Goal: Task Accomplishment & Management: Complete application form

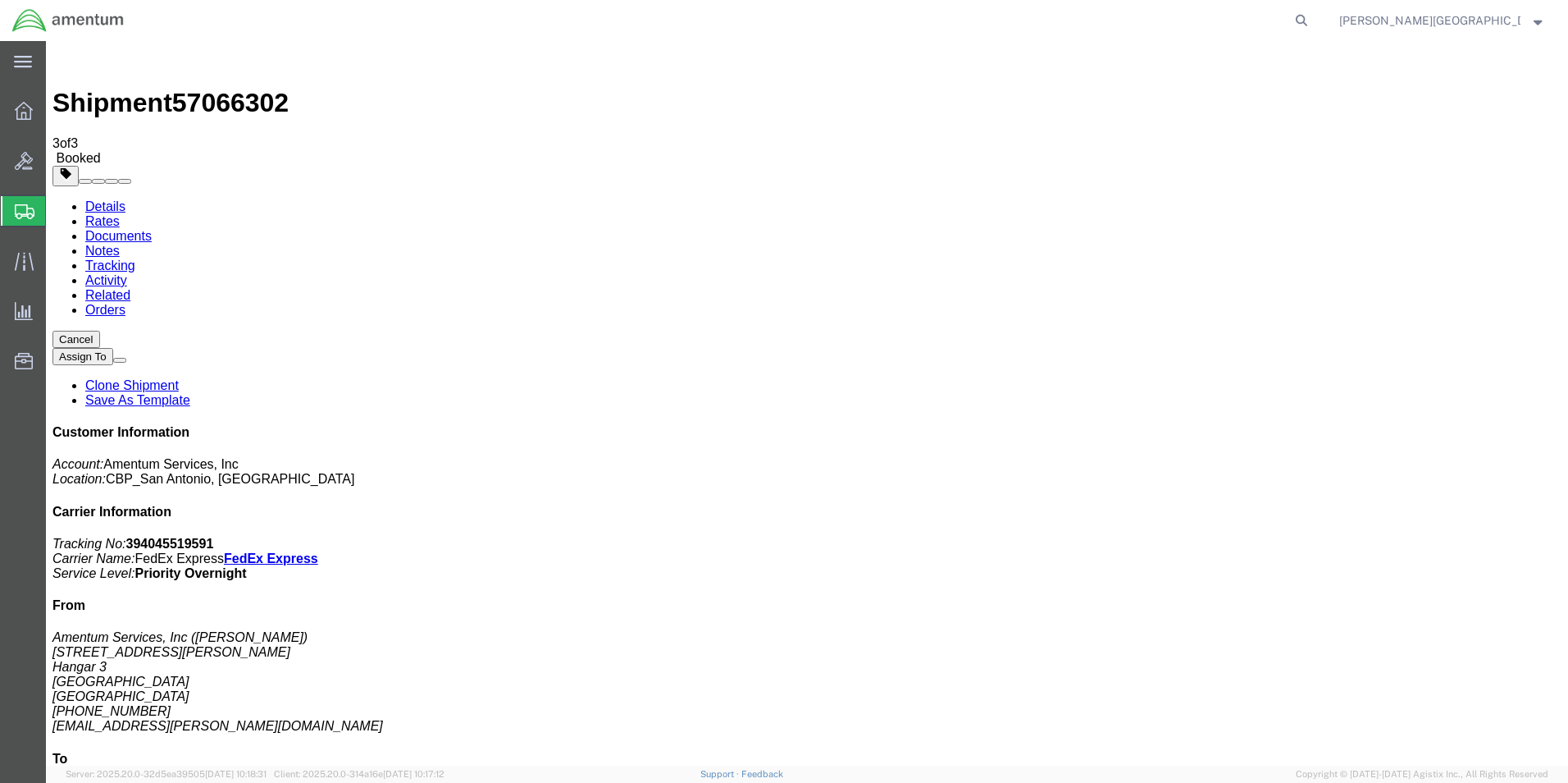
click at [0, 0] on span "Create Shipment" at bounding box center [0, 0] width 0 height 0
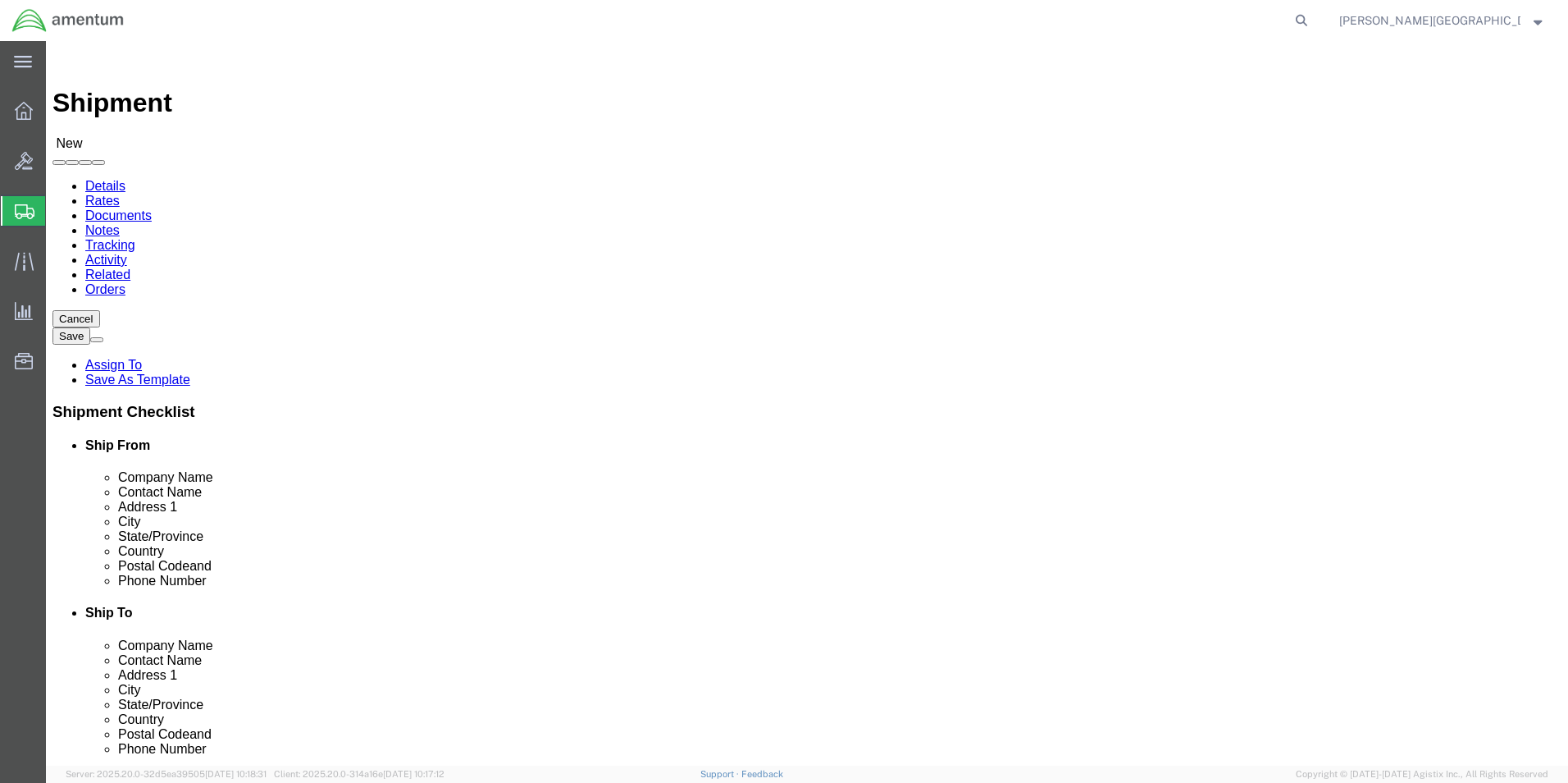
scroll to position [3118, 0]
select select "49940"
select select "[GEOGRAPHIC_DATA]"
drag, startPoint x: 321, startPoint y: 560, endPoint x: 227, endPoint y: 548, distance: 94.8
click input "text"
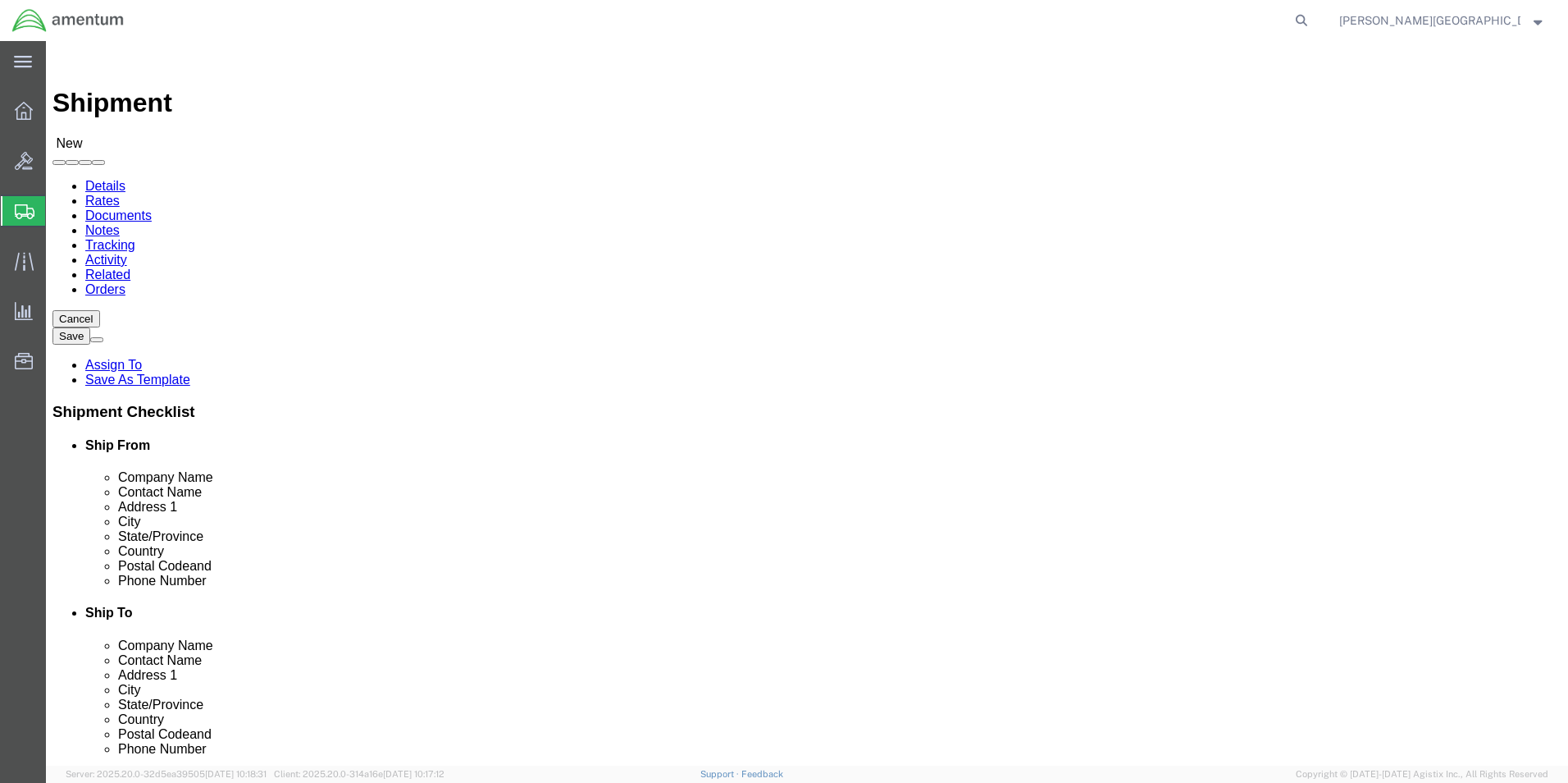
type input "[PHONE_NUMBER]"
select select "69291"
select select "[GEOGRAPHIC_DATA]"
click input "text"
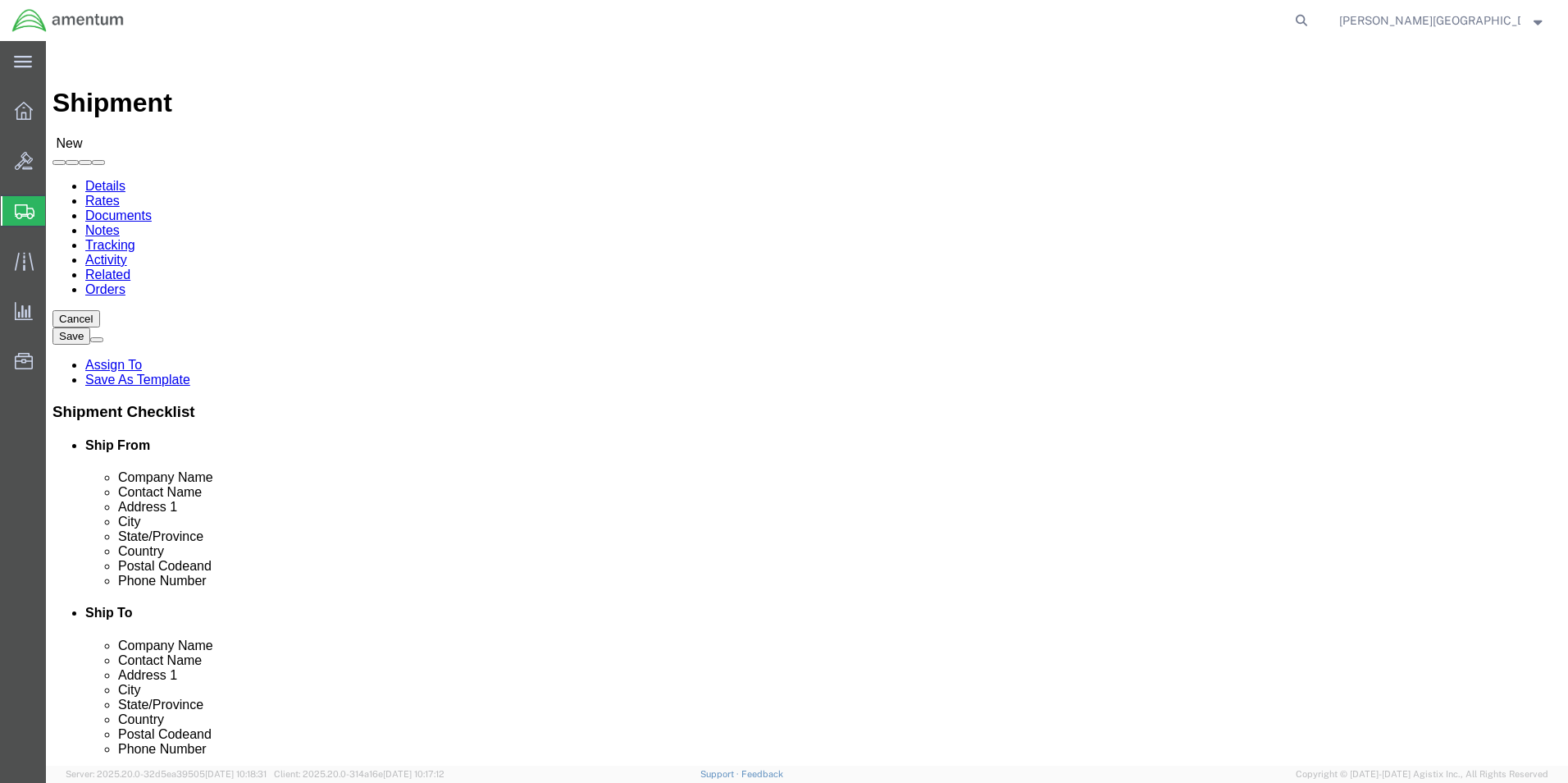
type input "[PERSON_NAME]"
click input "text"
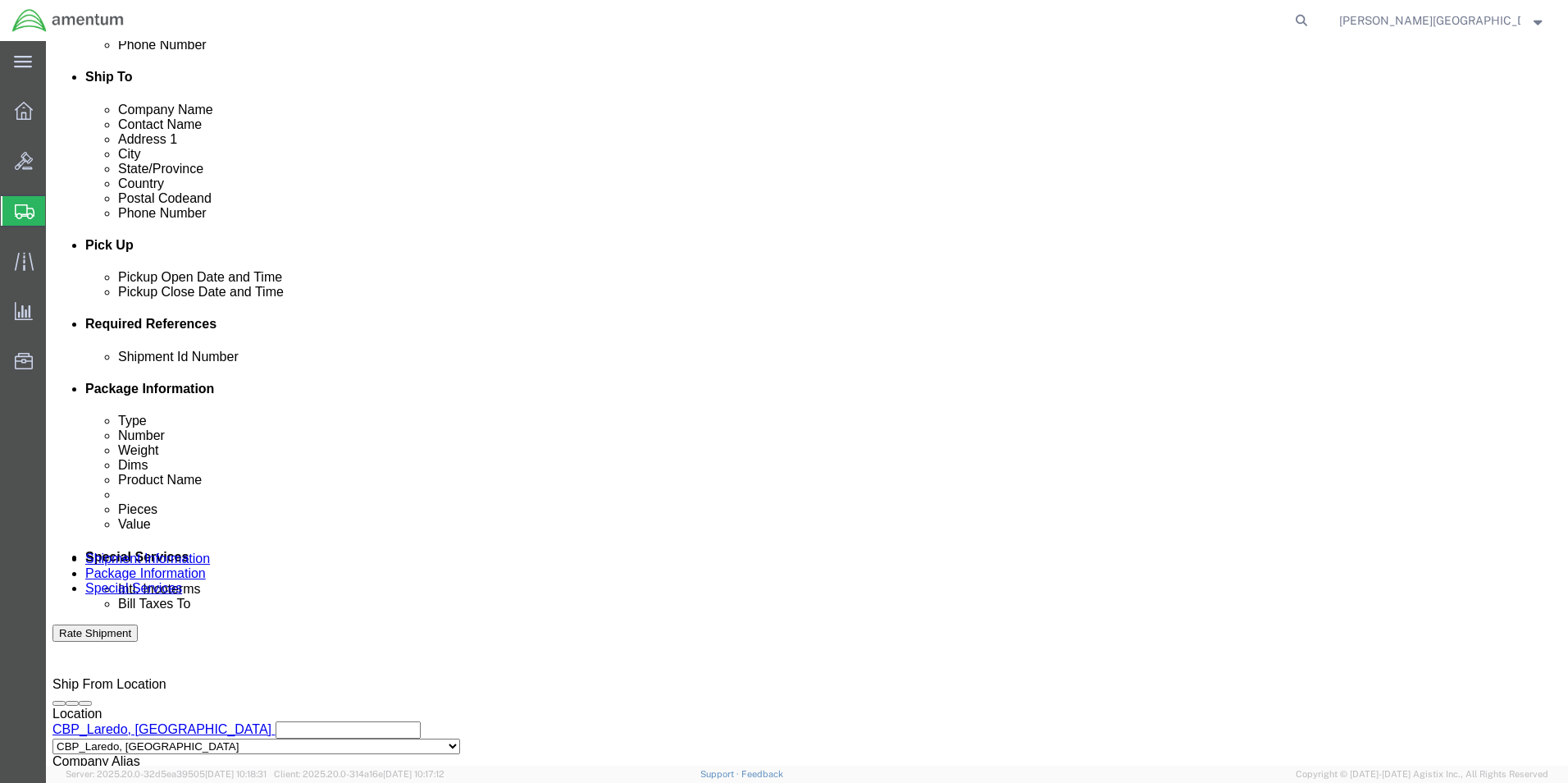
scroll to position [574, 0]
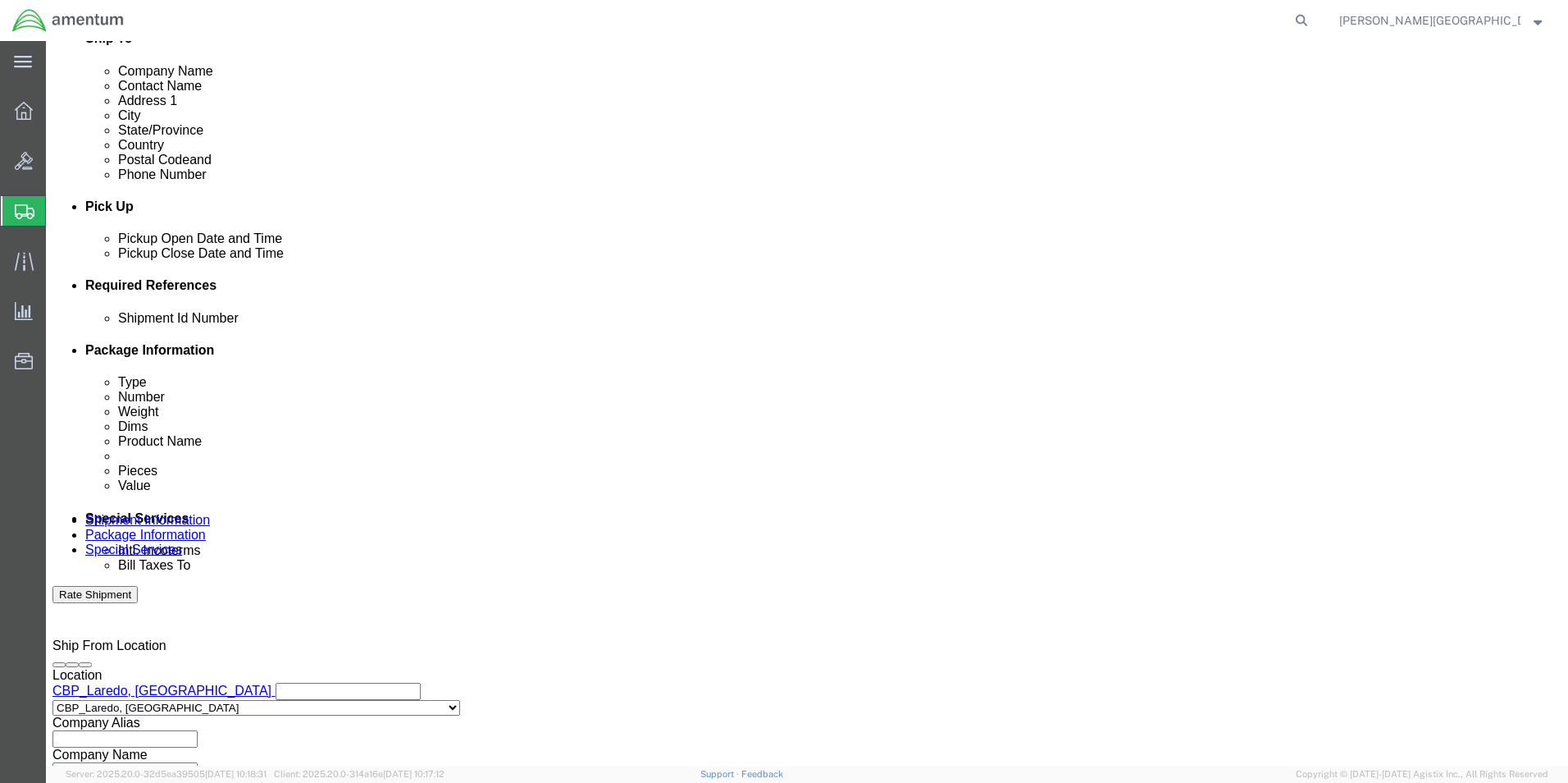
type input "[PHONE_NUMBER]"
click button "Add reference"
click select "Select Account Type Activity ID Airline Appointment Number ASN Batch Request # …"
select select "DEPT"
click select "Select Account Type Activity ID Airline Appointment Number ASN Batch Request # …"
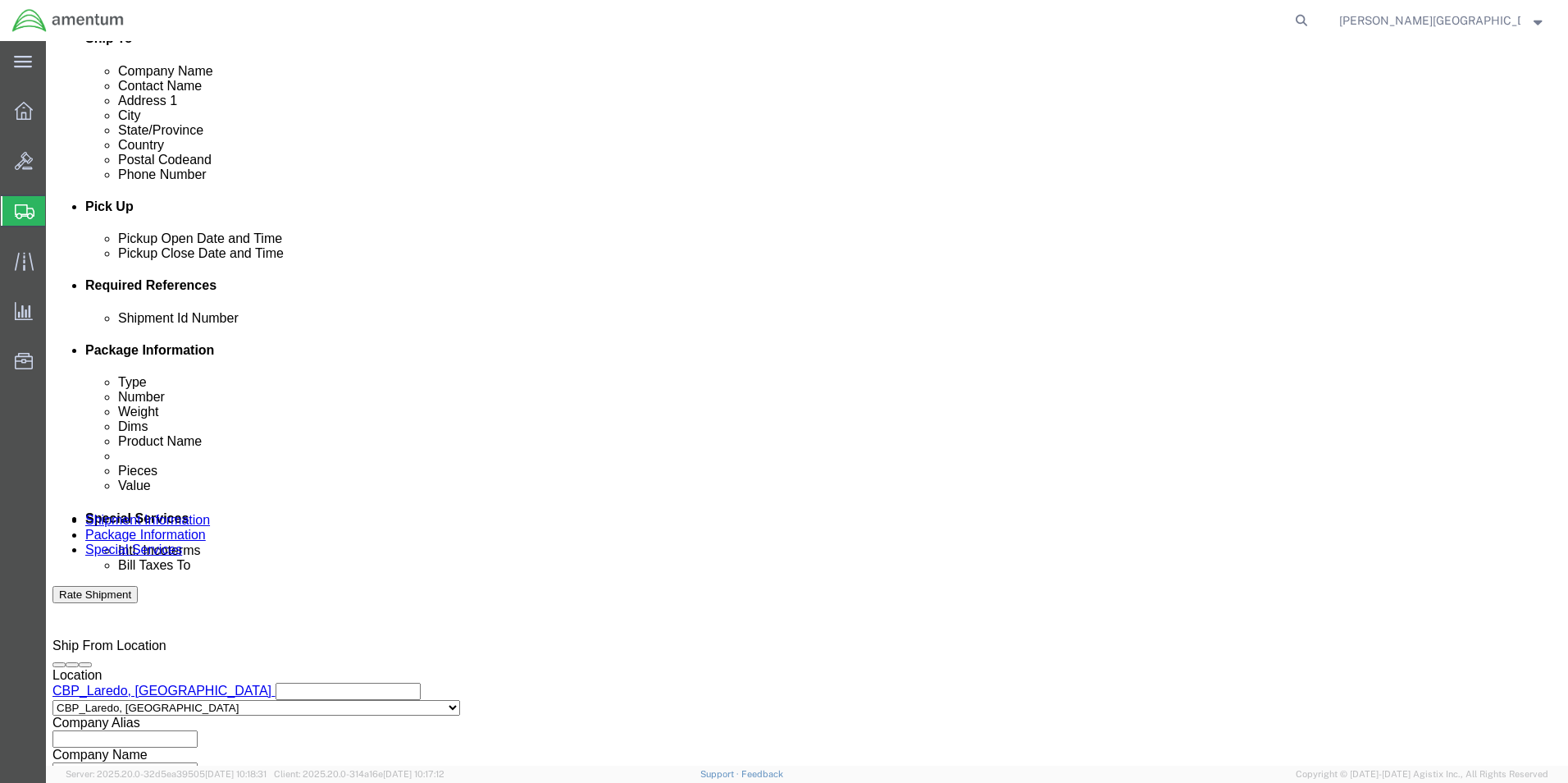
click div "Select Account Type Activity ID Airline Appointment Number ASN Batch Request # …"
click input "text"
type input "Supply Department"
click button "Add reference"
click select "Select Account Type Activity ID Airline Appointment Number ASN Batch Request # …"
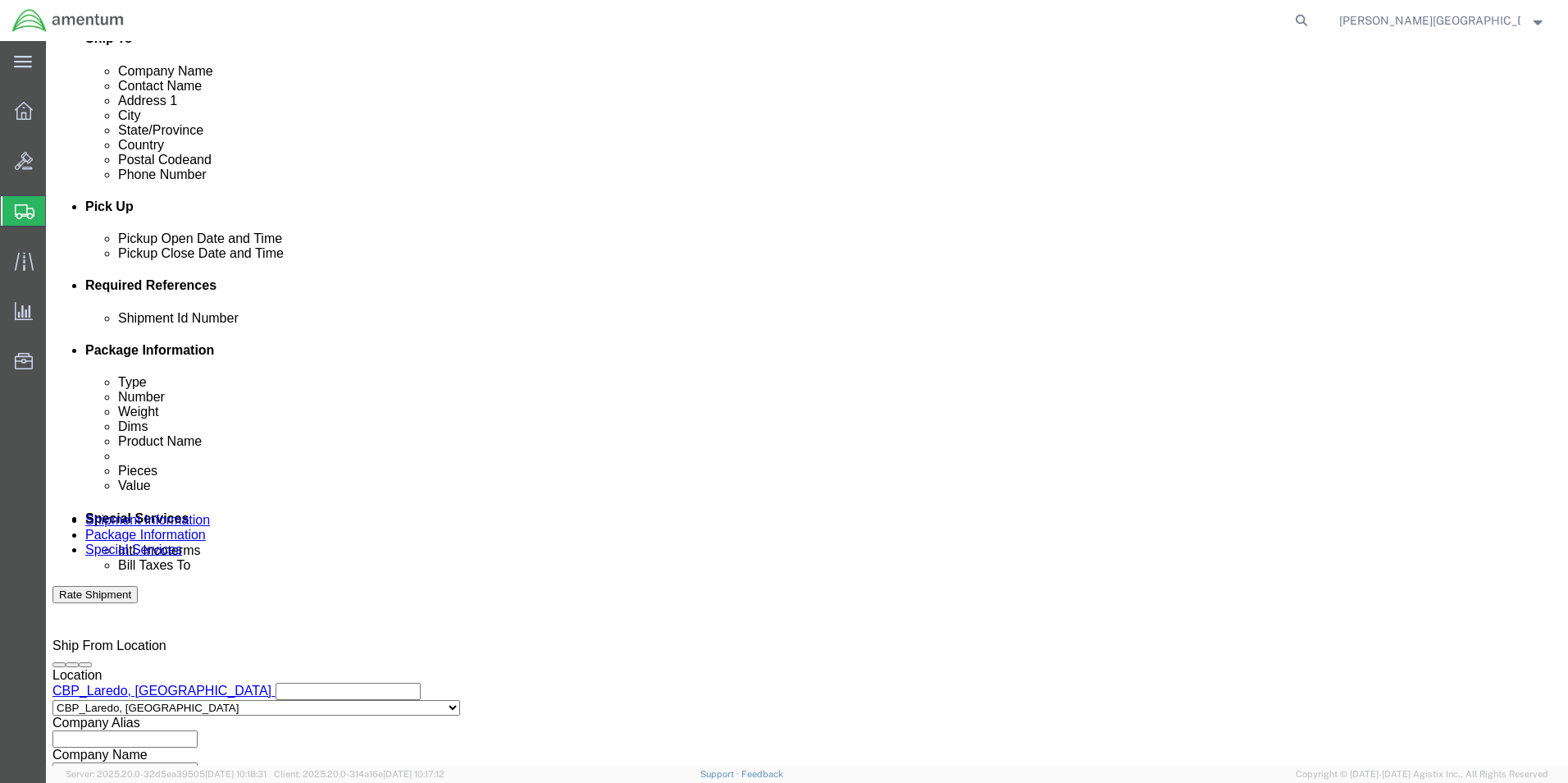
select select "PROJNUM"
click select "Select Account Type Activity ID Airline Appointment Number ASN Batch Request # …"
click input "text"
click input "6118.02.03.2219.000.LRT.0000"
type input "6118.04.03.2219.000.LRT.0000"
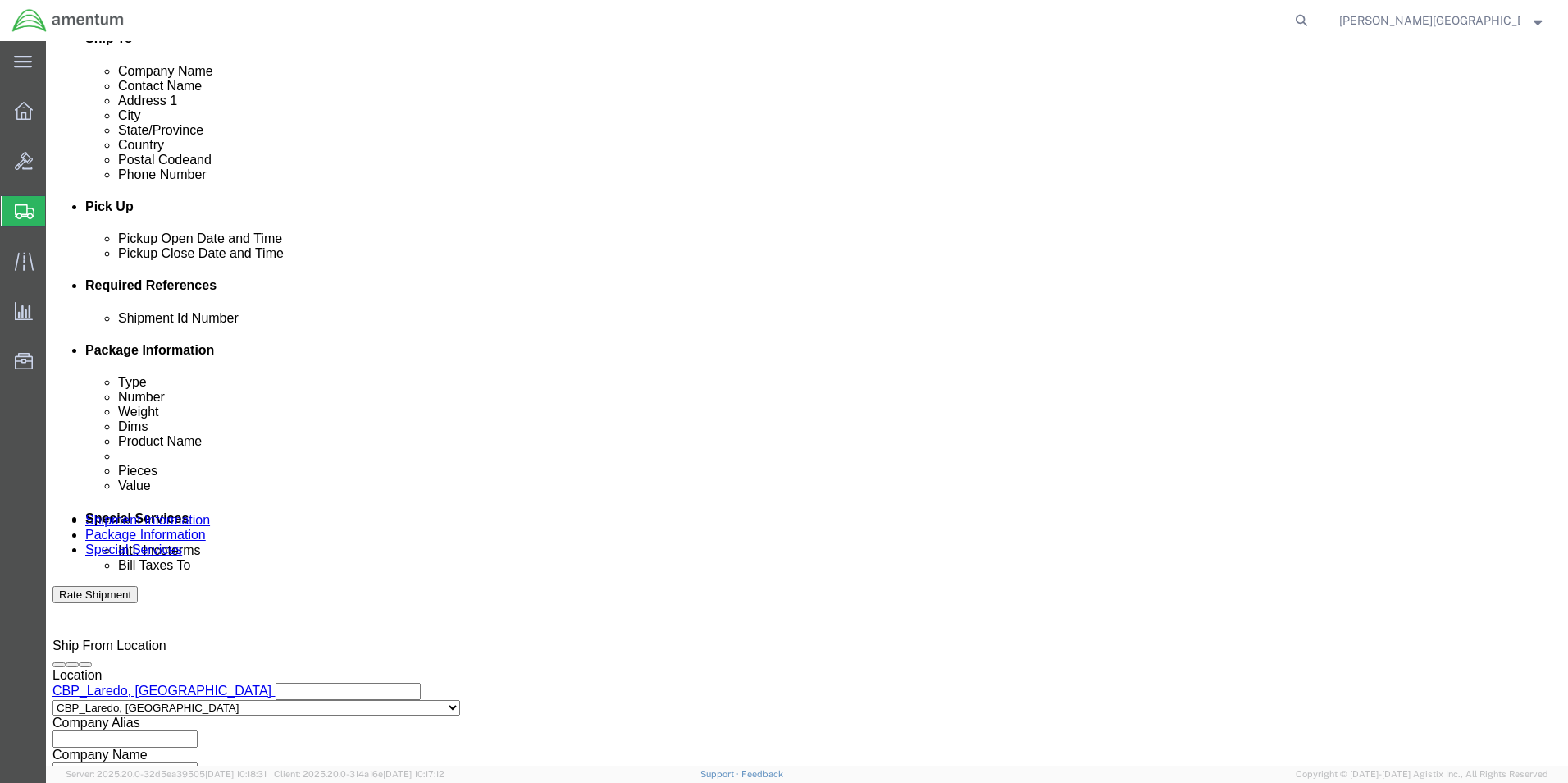
click button "Add reference"
drag, startPoint x: 194, startPoint y: 473, endPoint x: 191, endPoint y: 461, distance: 12.4
click select "Select Account Type Activity ID Airline Appointment Number ASN Batch Request # …"
select select "CUSTREF"
click select "Select Account Type Activity ID Airline Appointment Number ASN Batch Request # …"
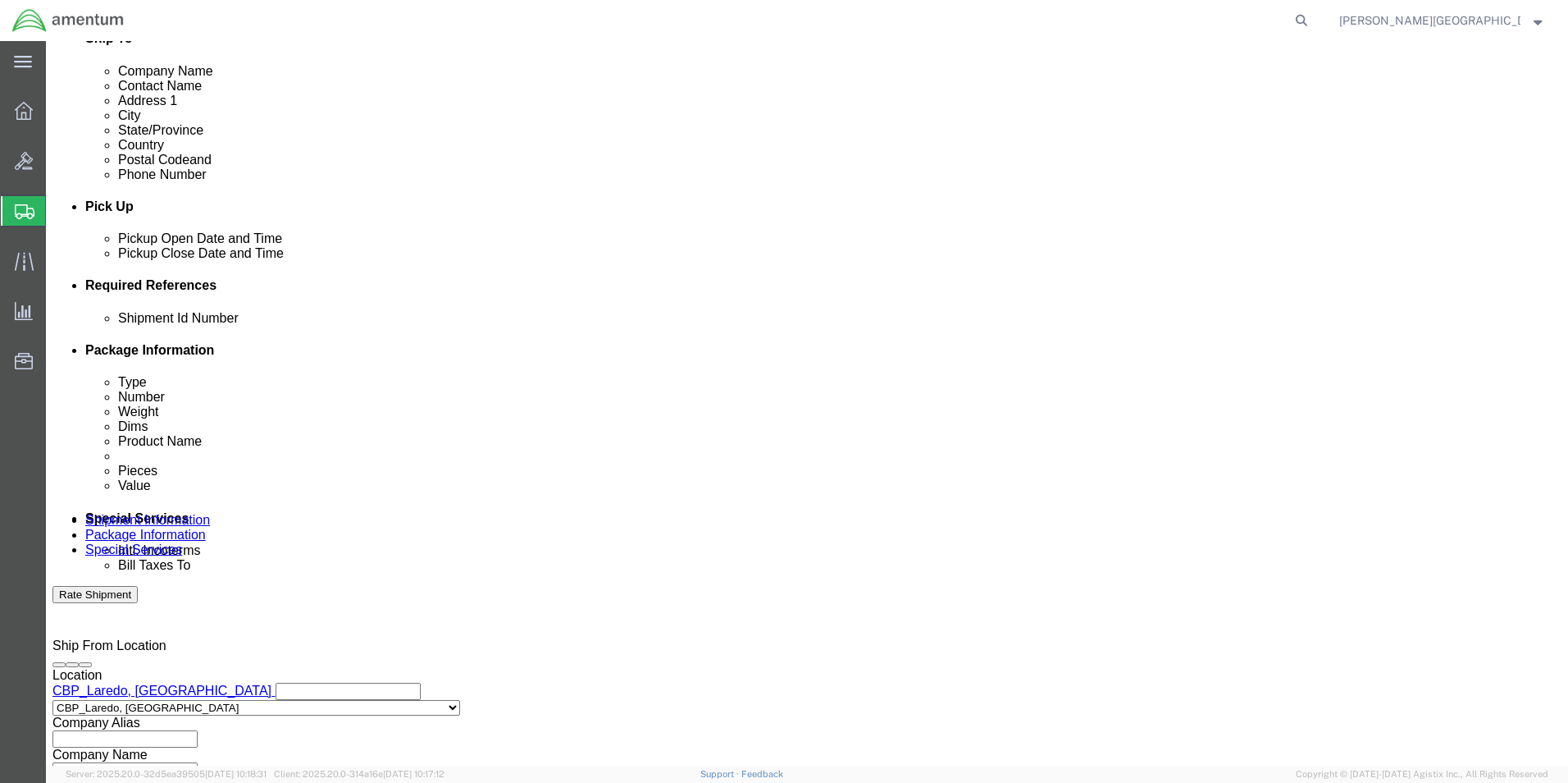
click input "text"
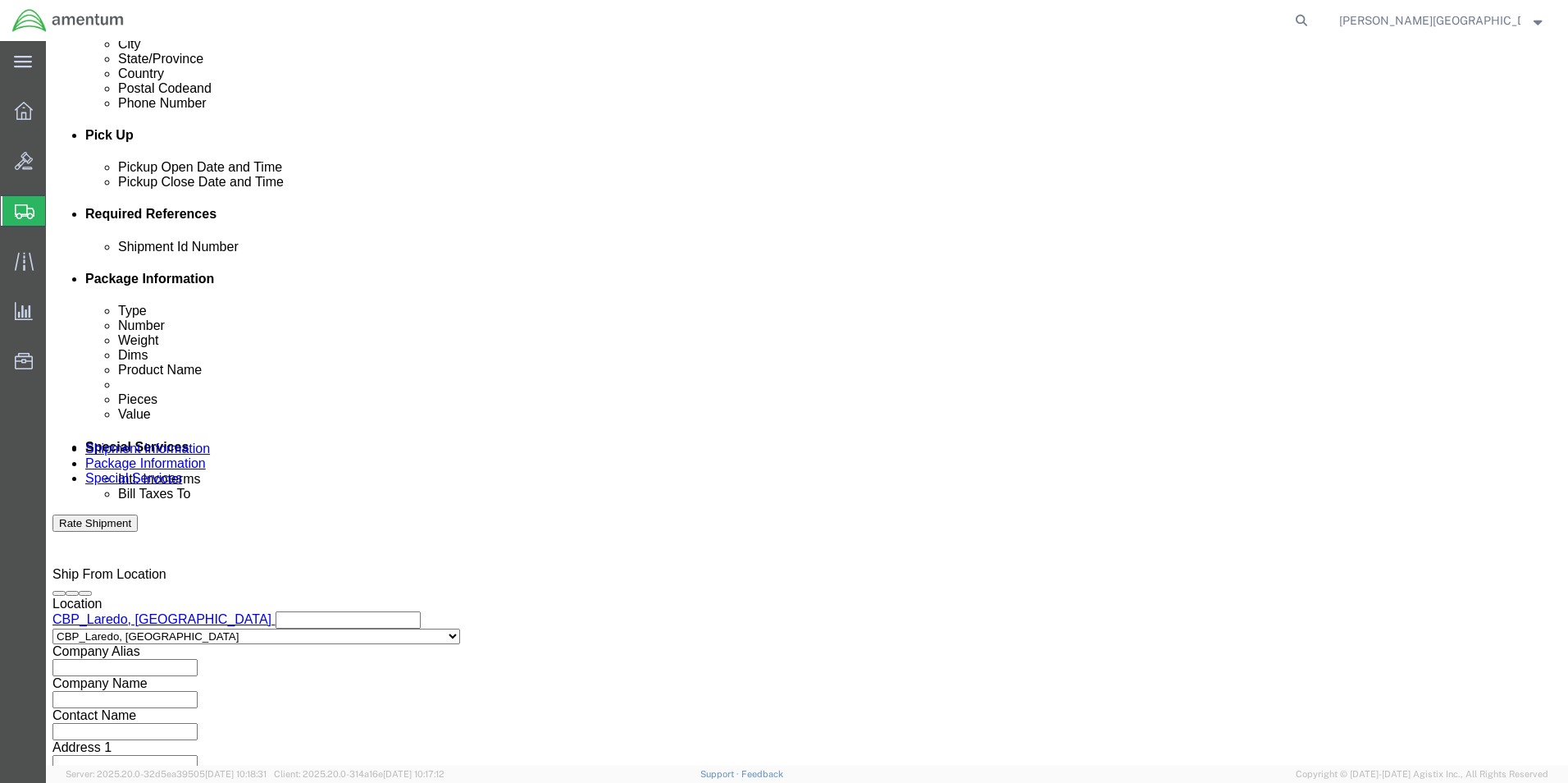
scroll to position [715, 0]
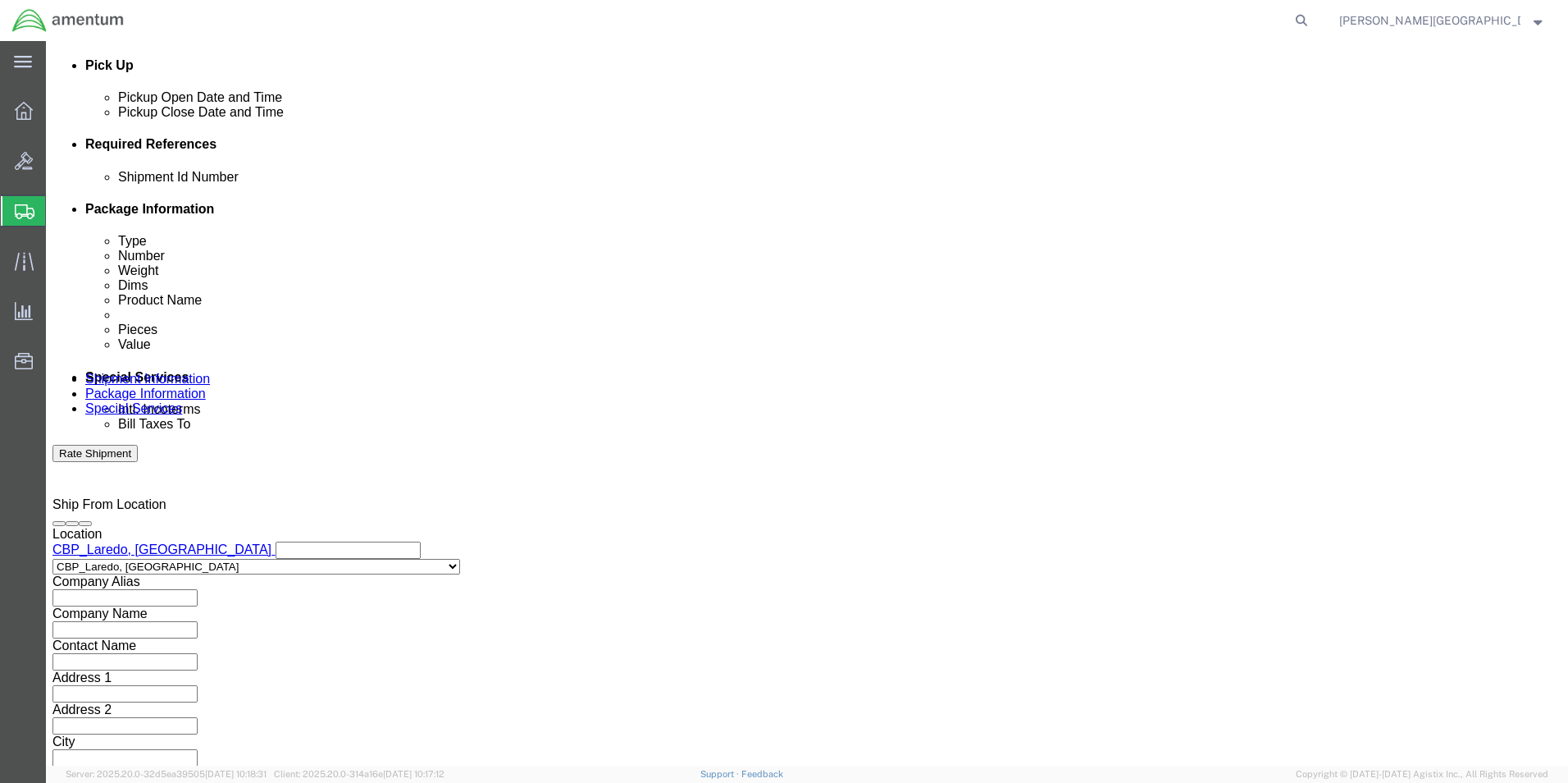
type input "[PERSON_NAME]"
click div "Previous Continue"
click button "Continue"
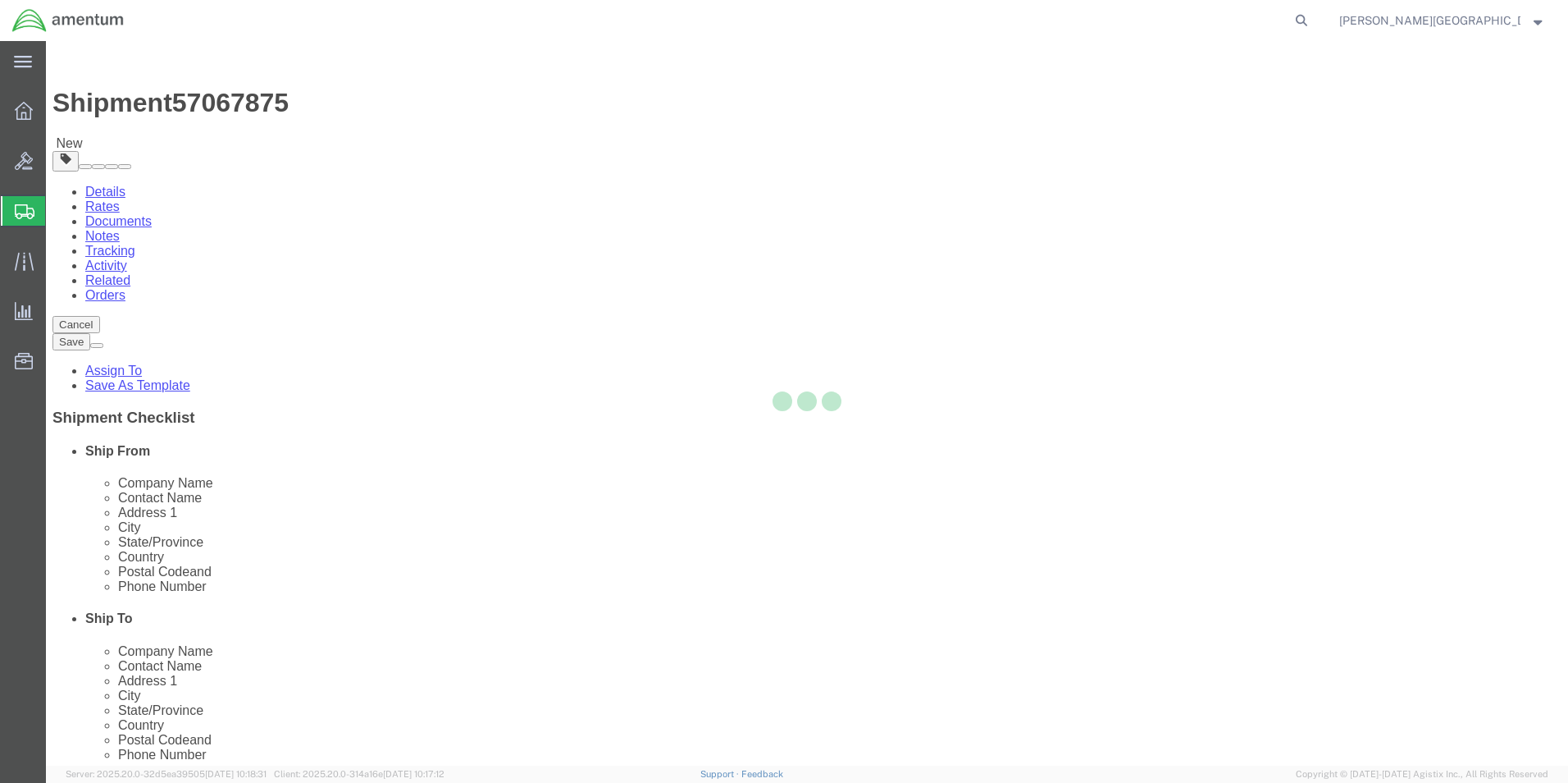
select select "CBOX"
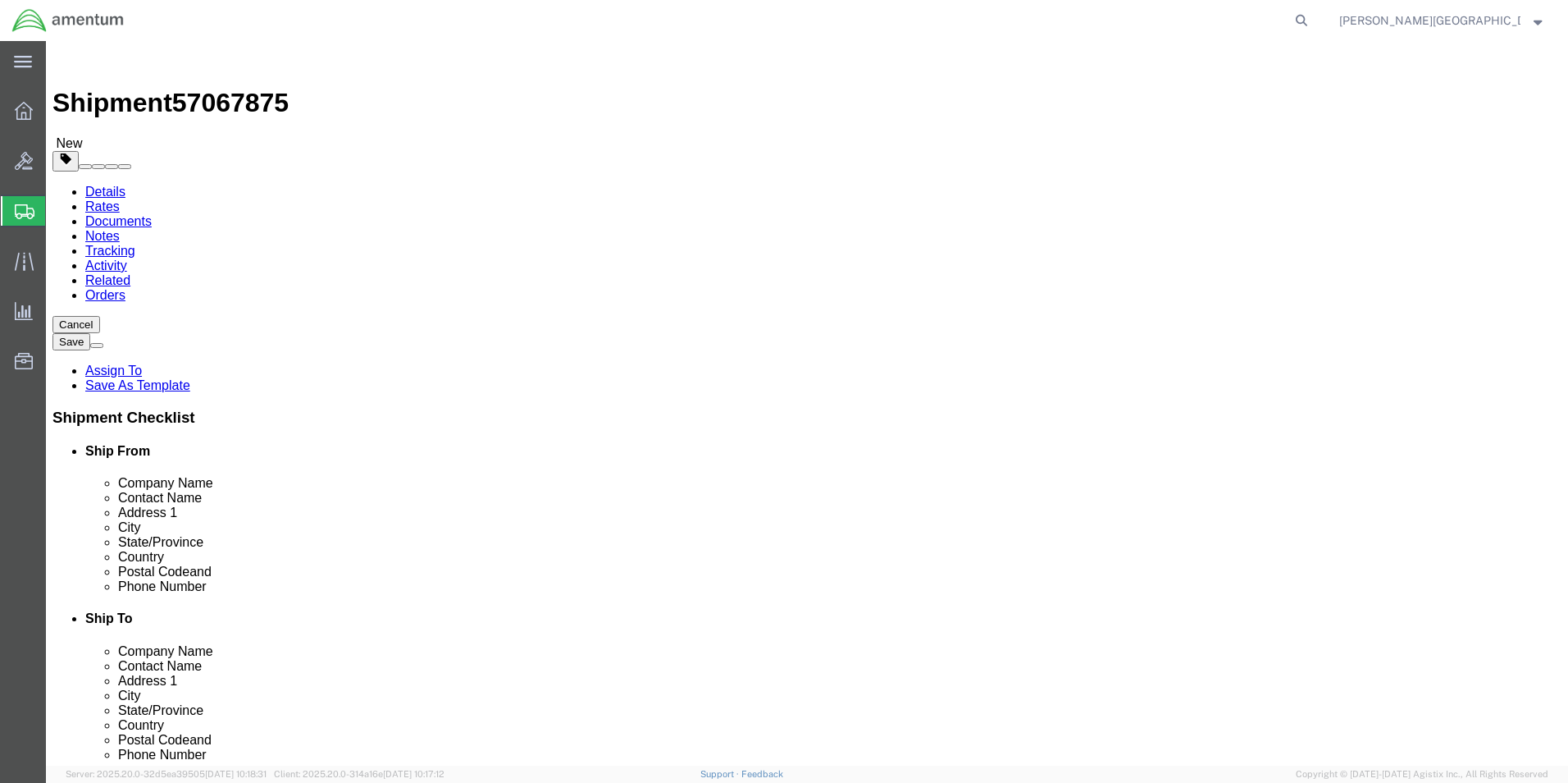
click input "0.00"
type input "3.00"
click input "text"
type input "14"
click input "text"
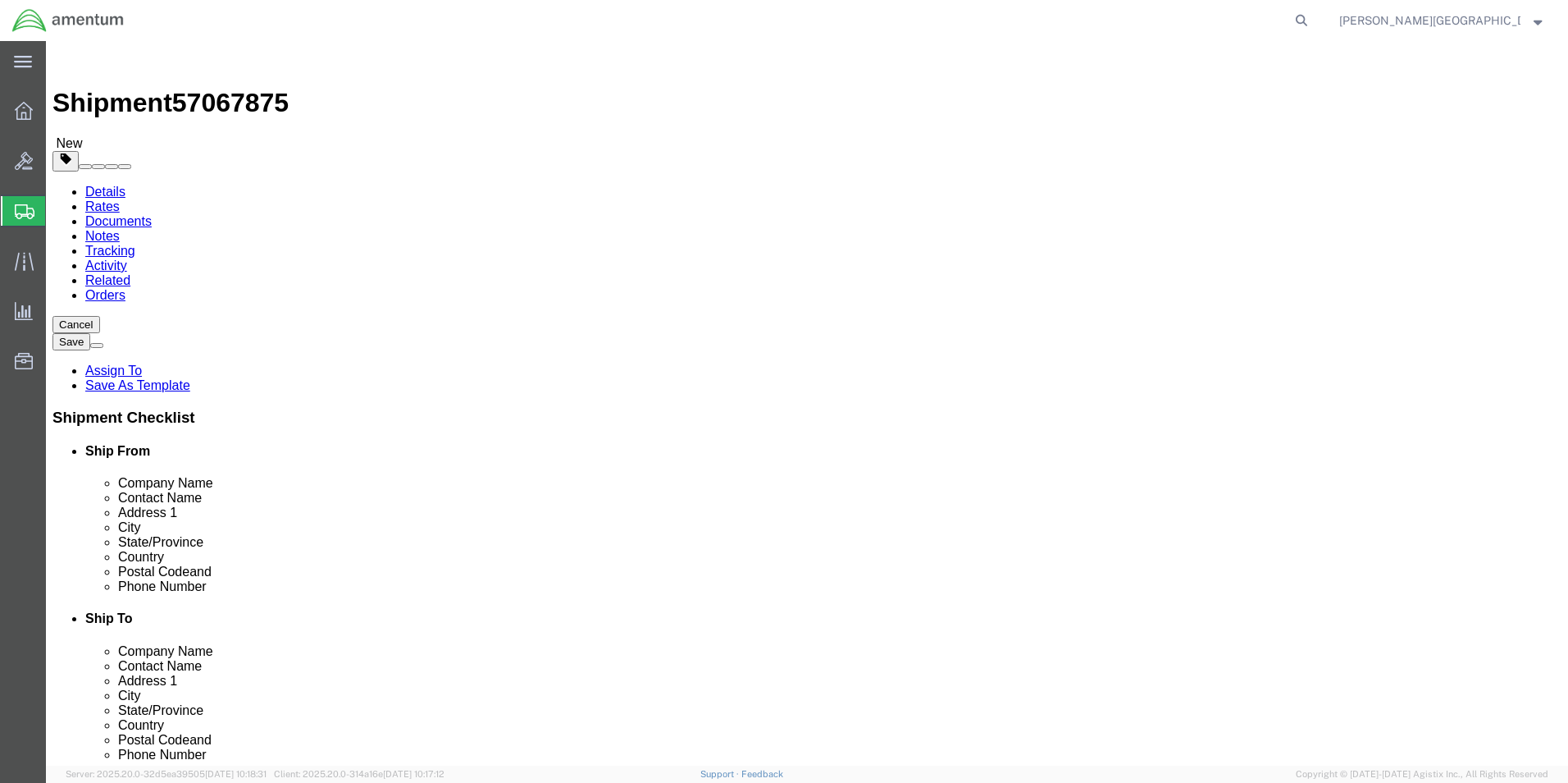
type input "13"
click input "text"
type input "7"
click button "Continue"
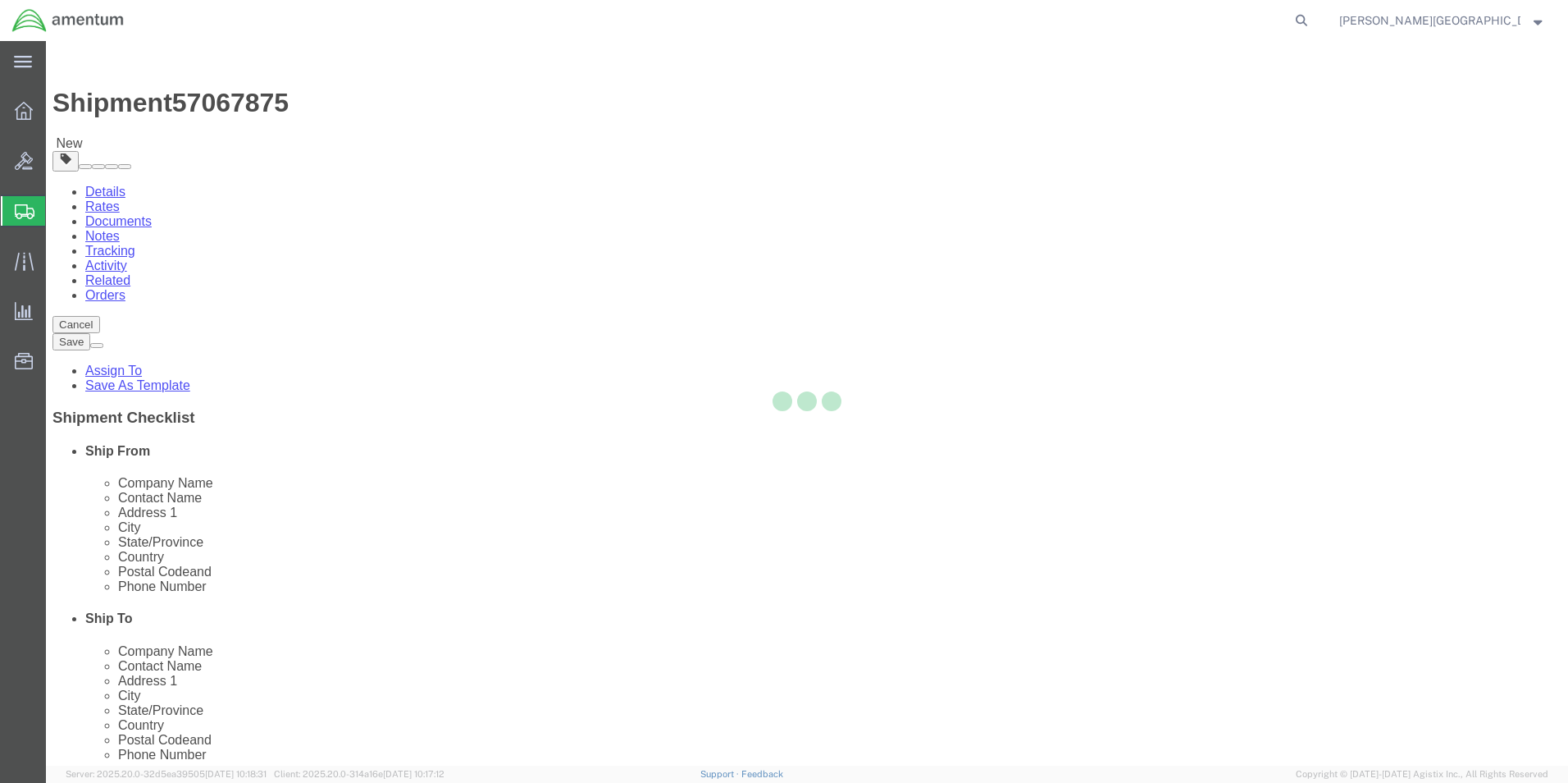
select select
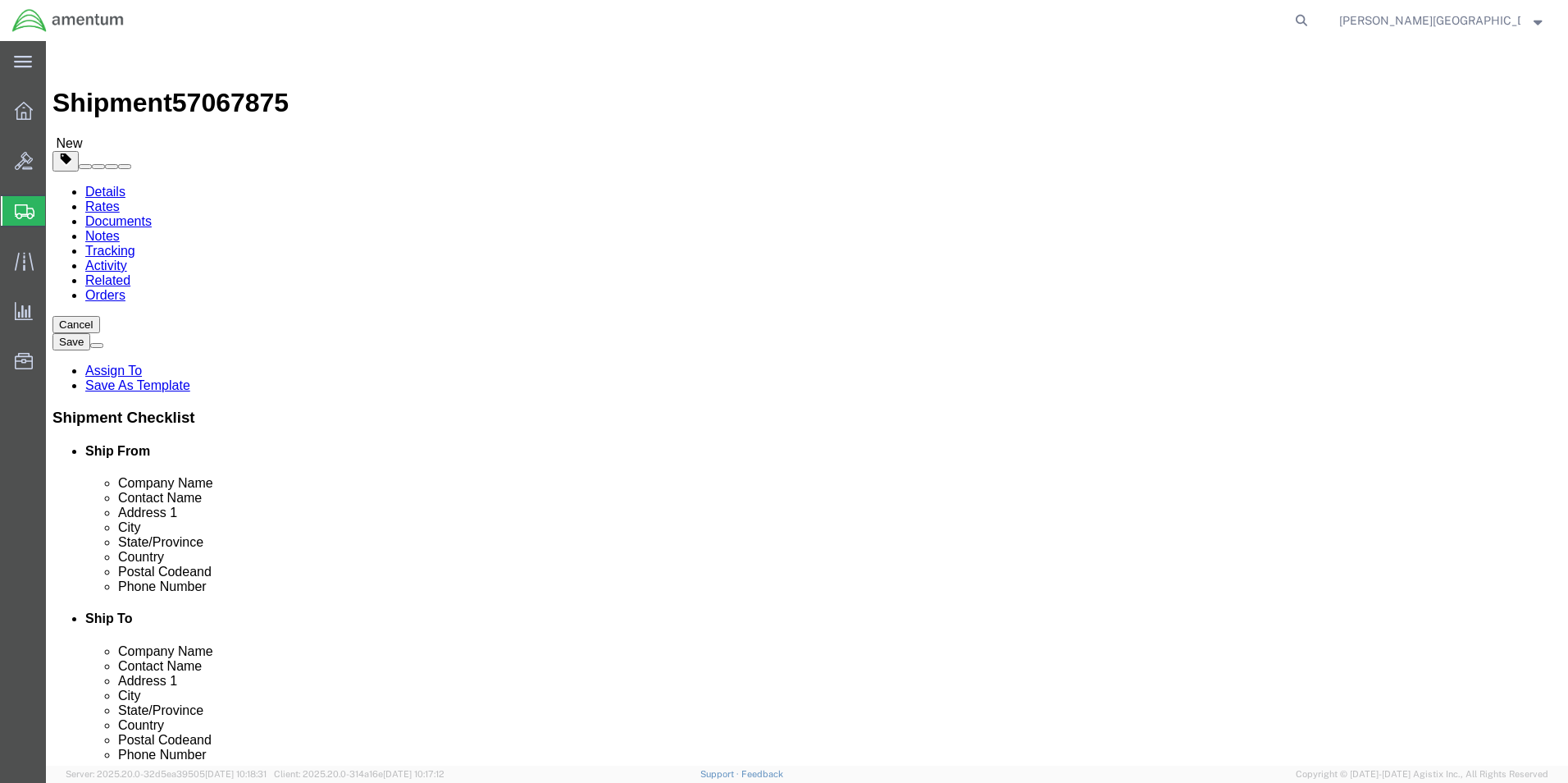
click div "Shipment Information Package Information Special Services"
click link "Shipment Information"
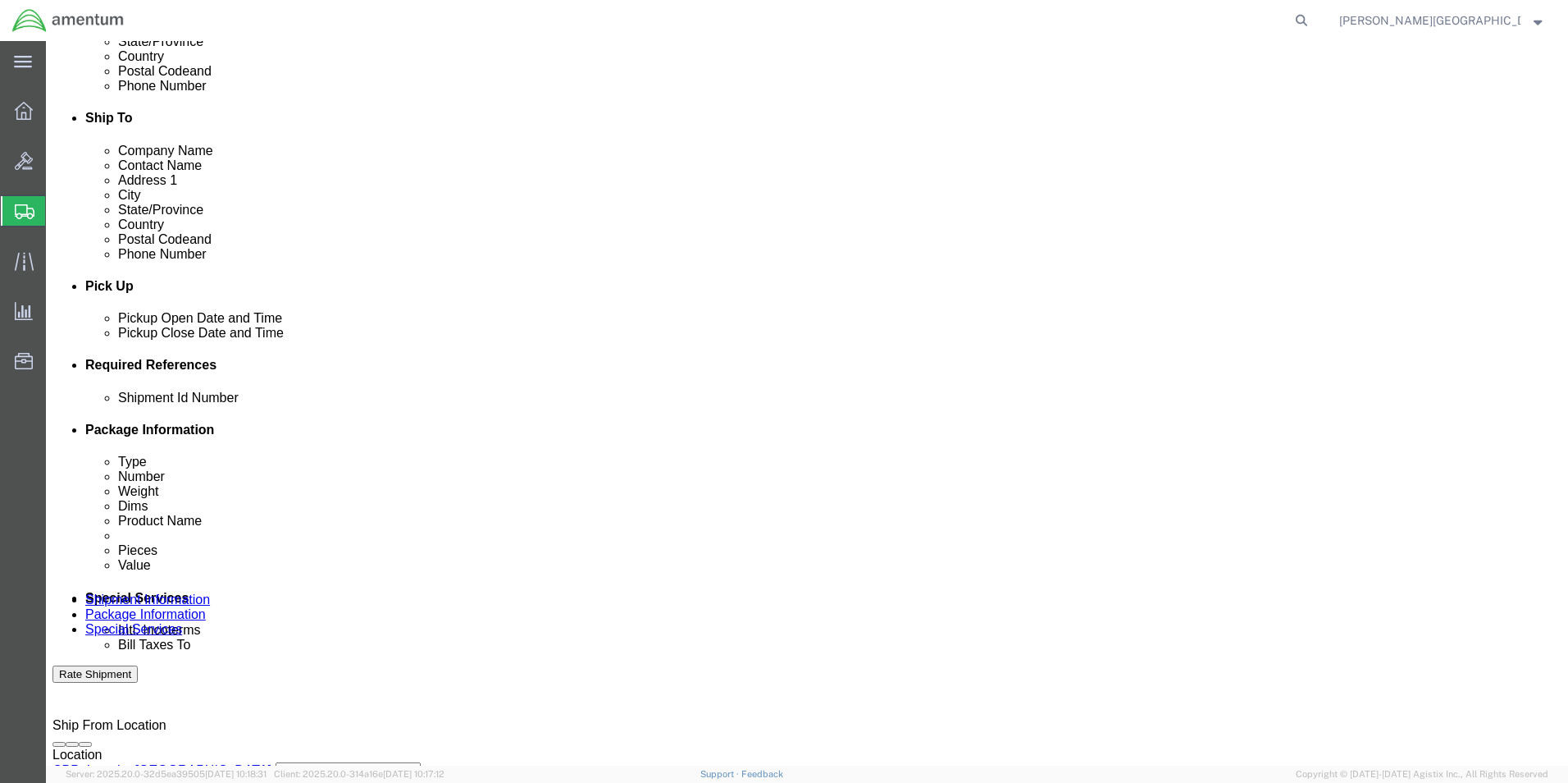
scroll to position [574, 0]
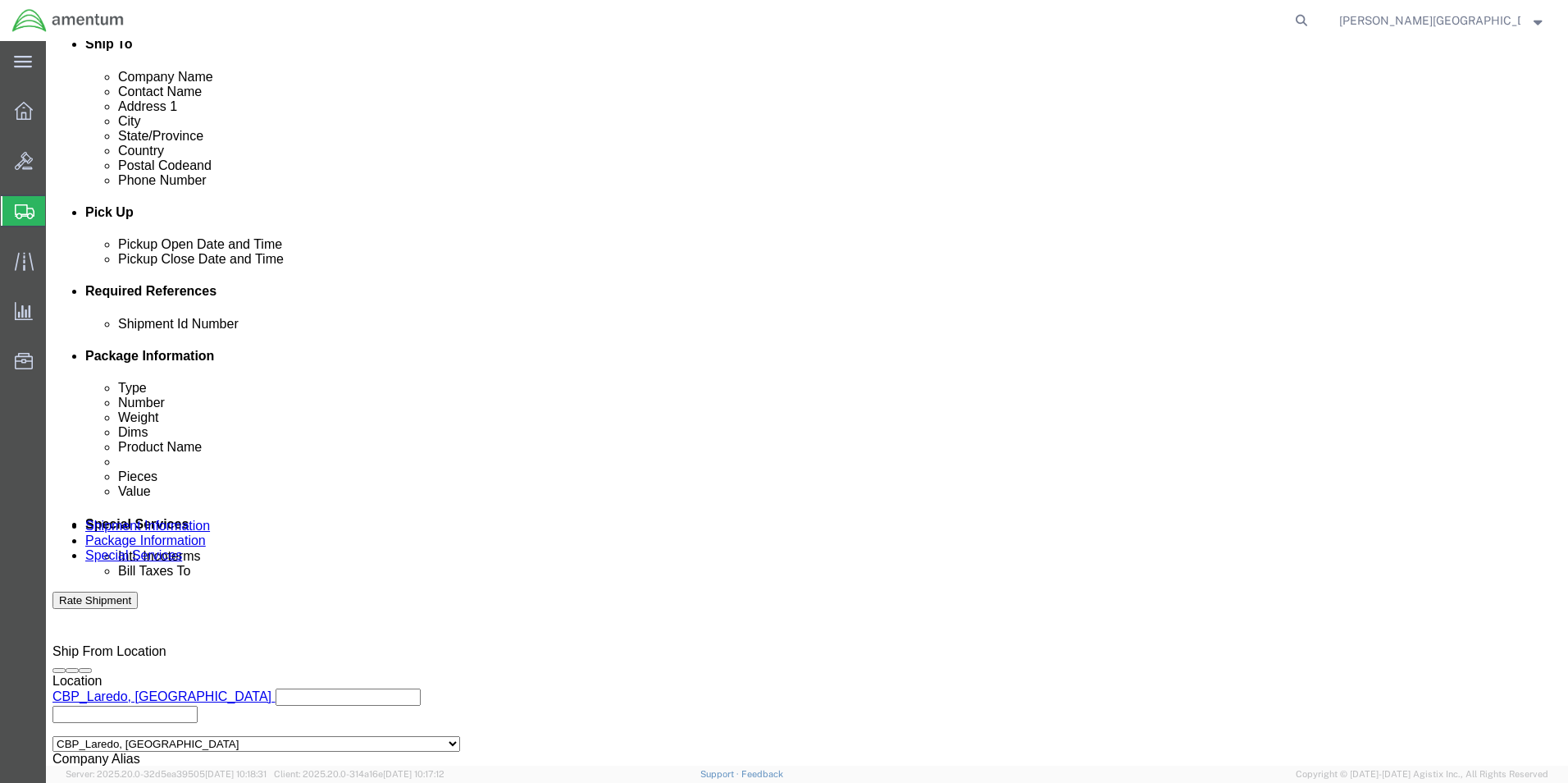
click input "text"
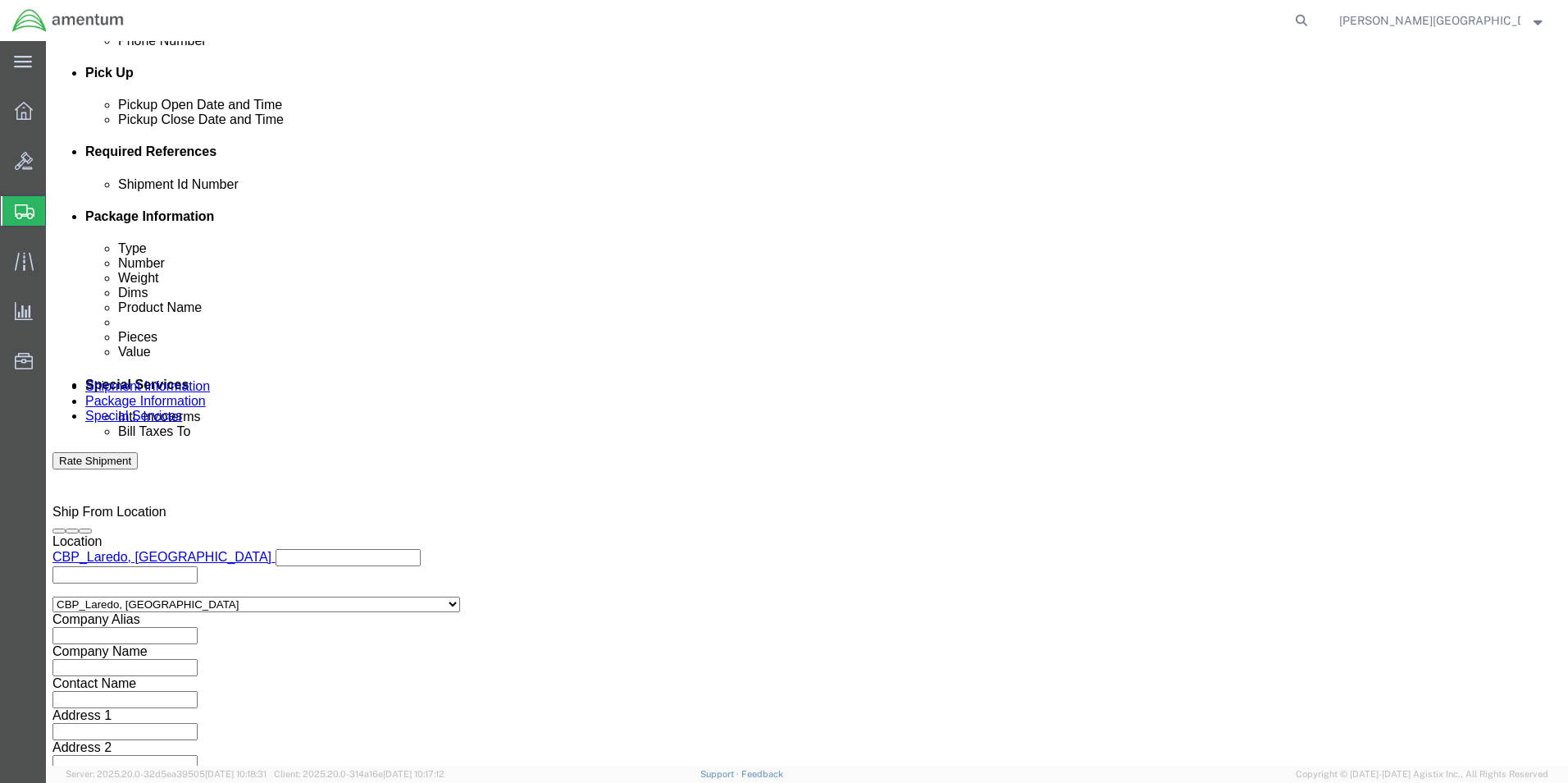
scroll to position [715, 0]
type input "57067875"
click button "Continue"
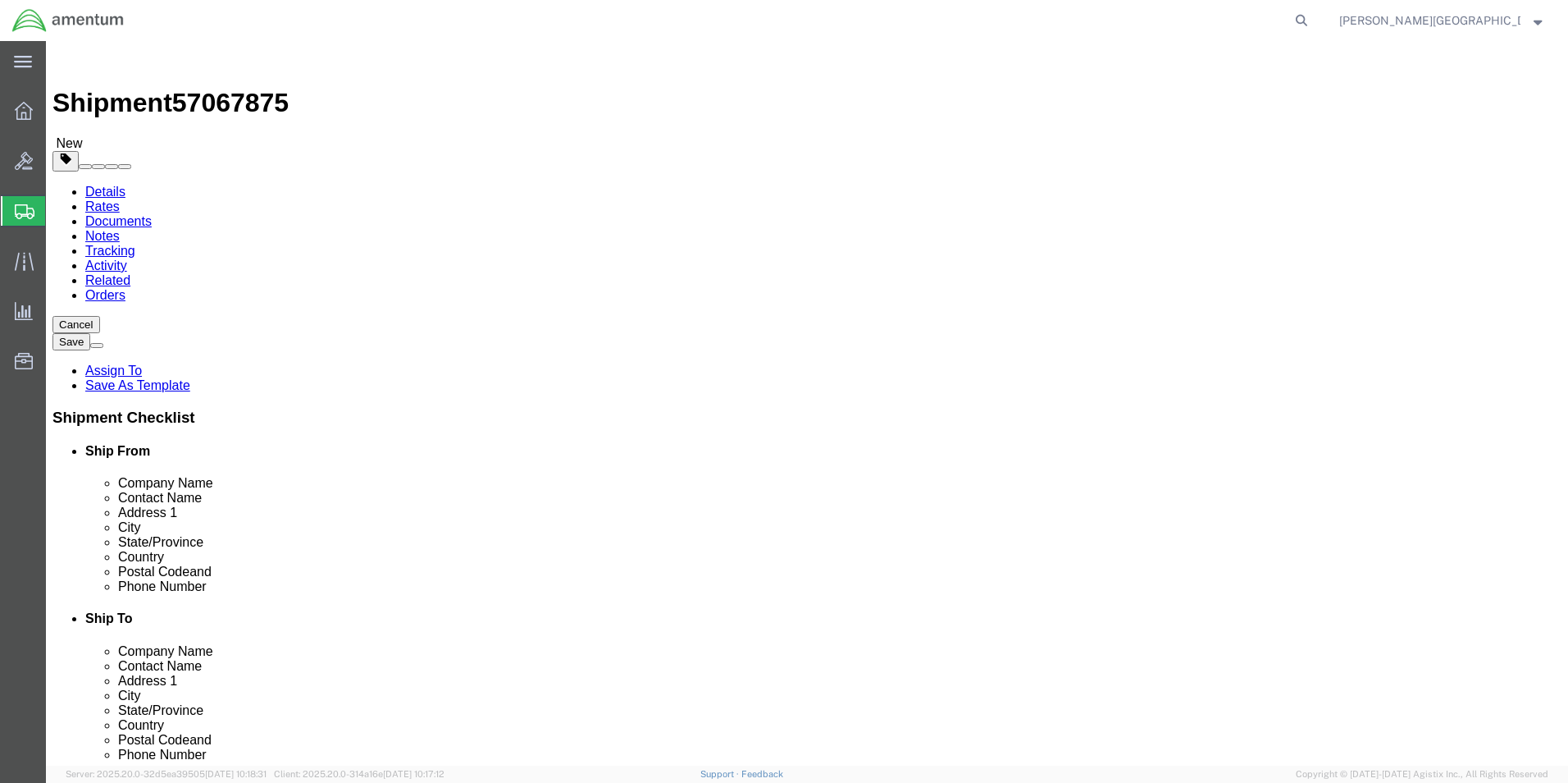
click link "Add Content"
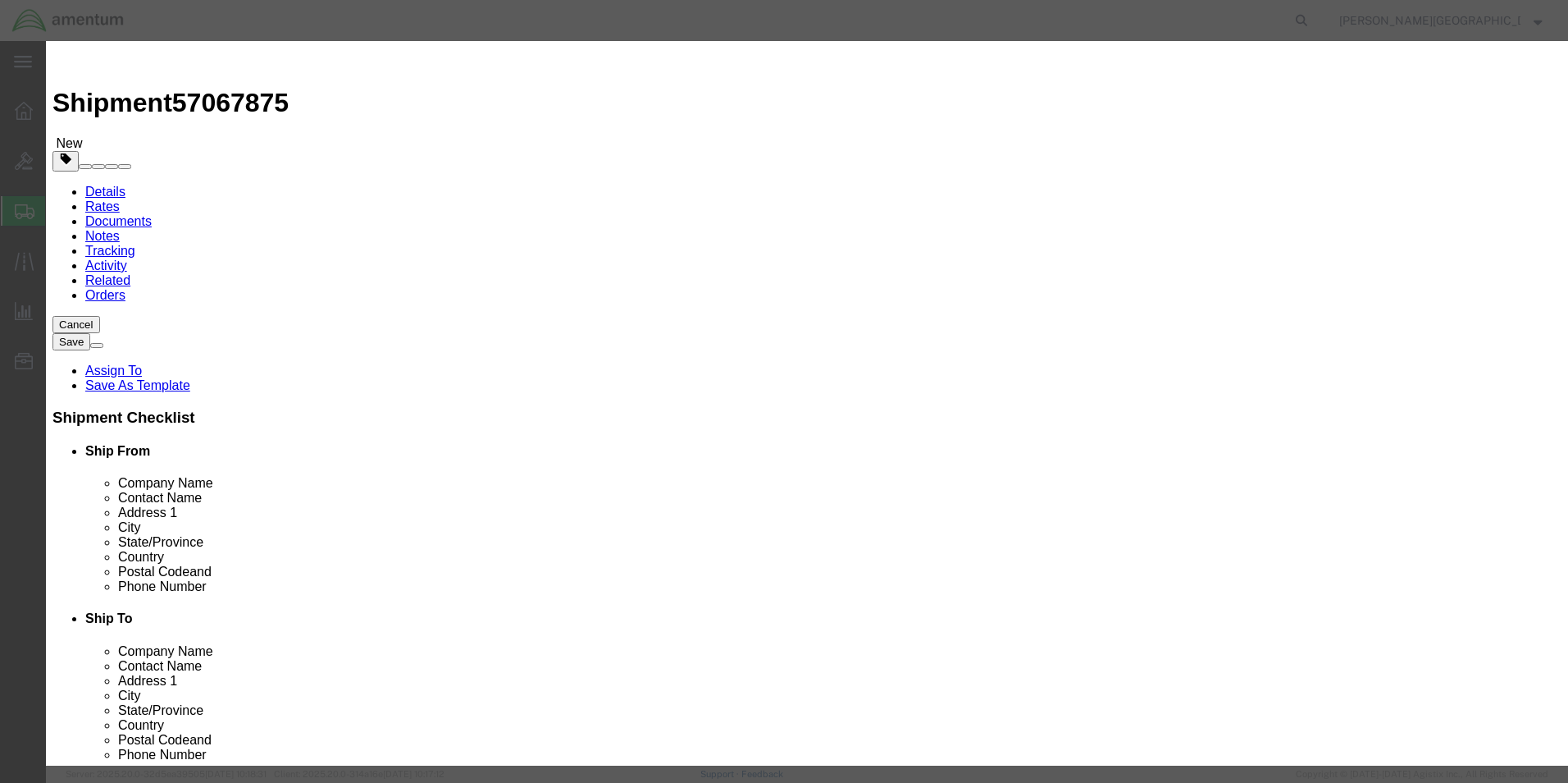
click input "text"
type input "[PERSON_NAME] Paperwork"
click input "0"
type input "1"
click input "text"
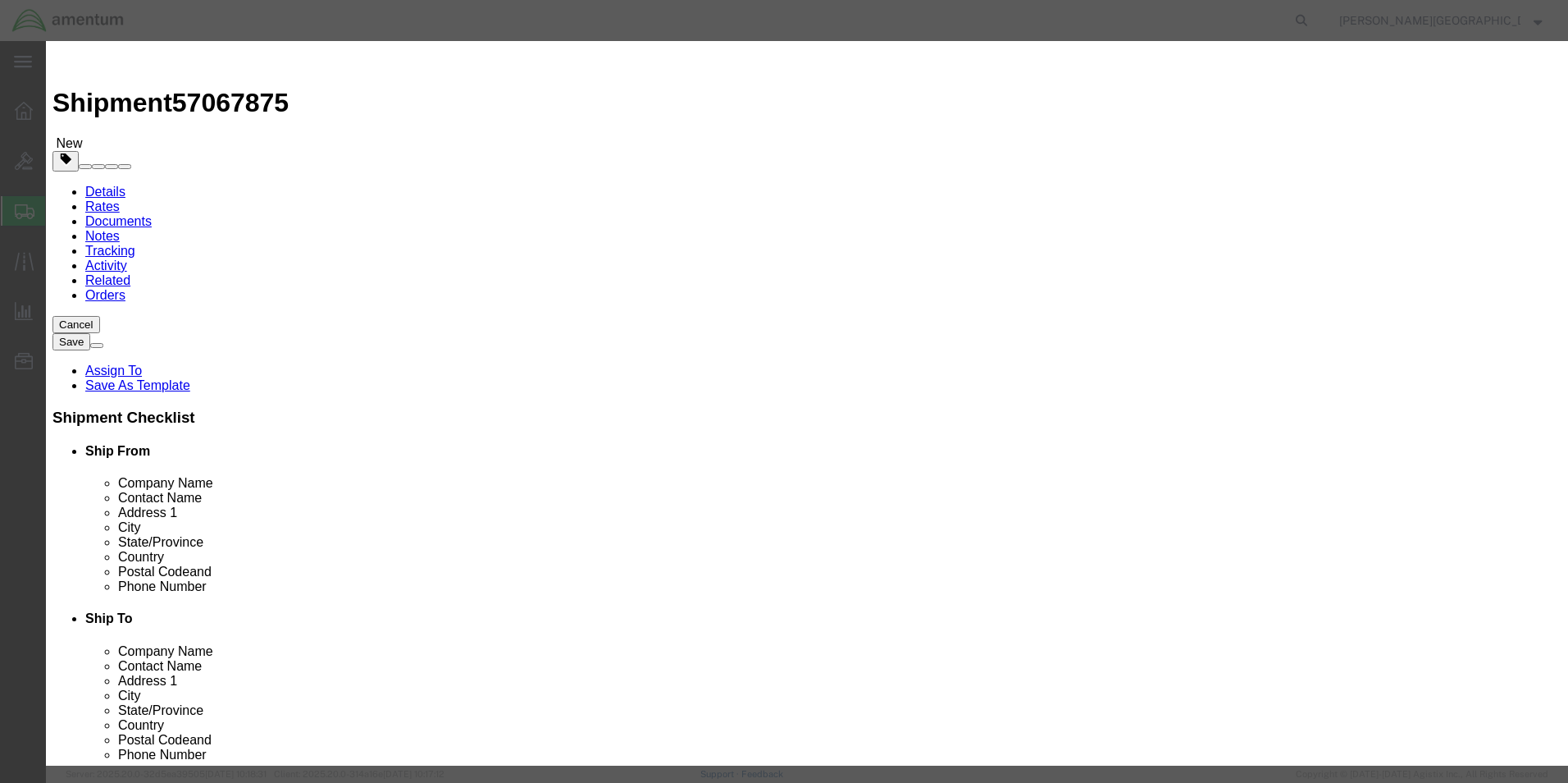
type input "7"
type input "150.00"
click button "Save & Close"
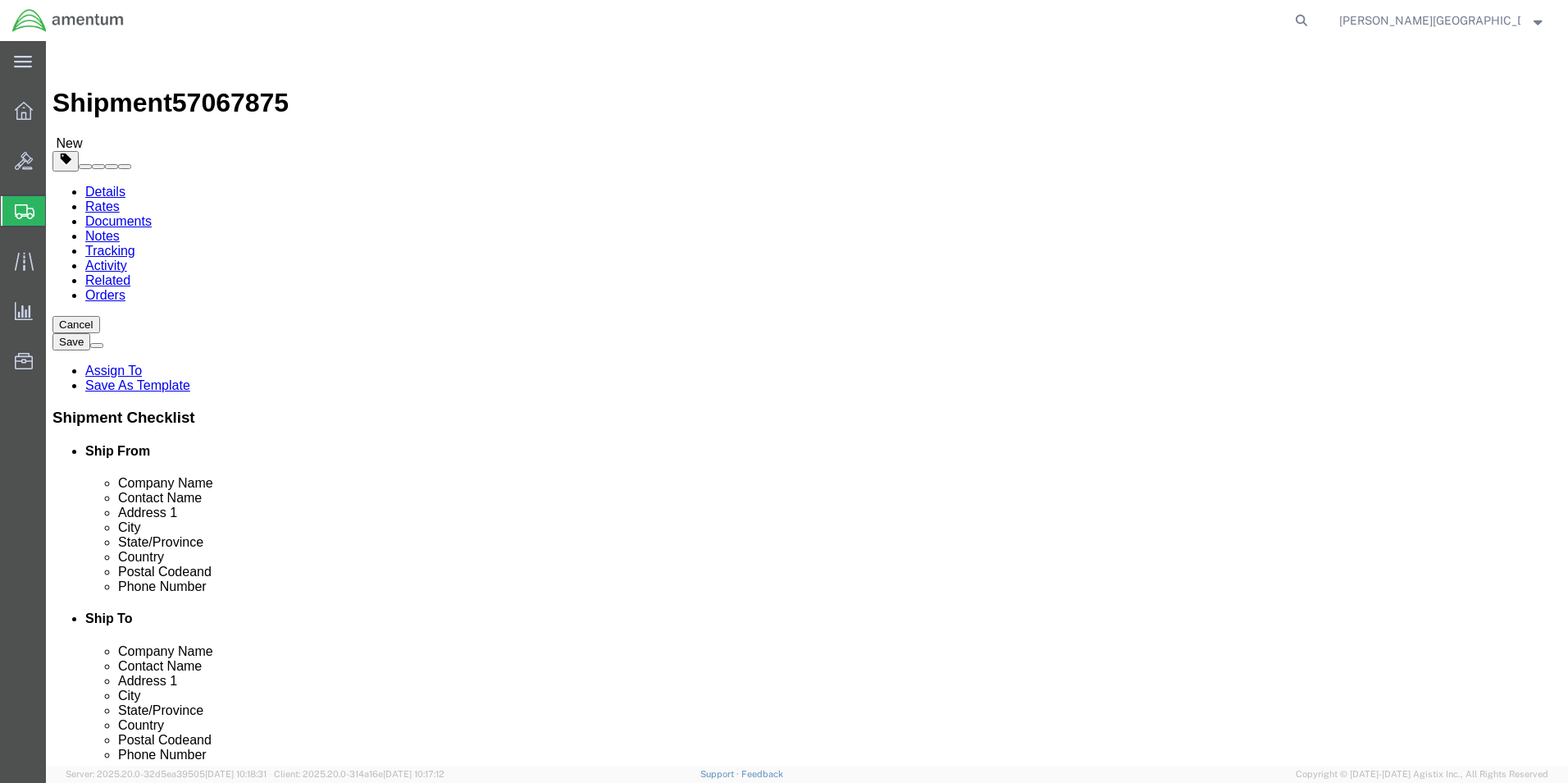
click button "Continue"
click button "Rate Shipment"
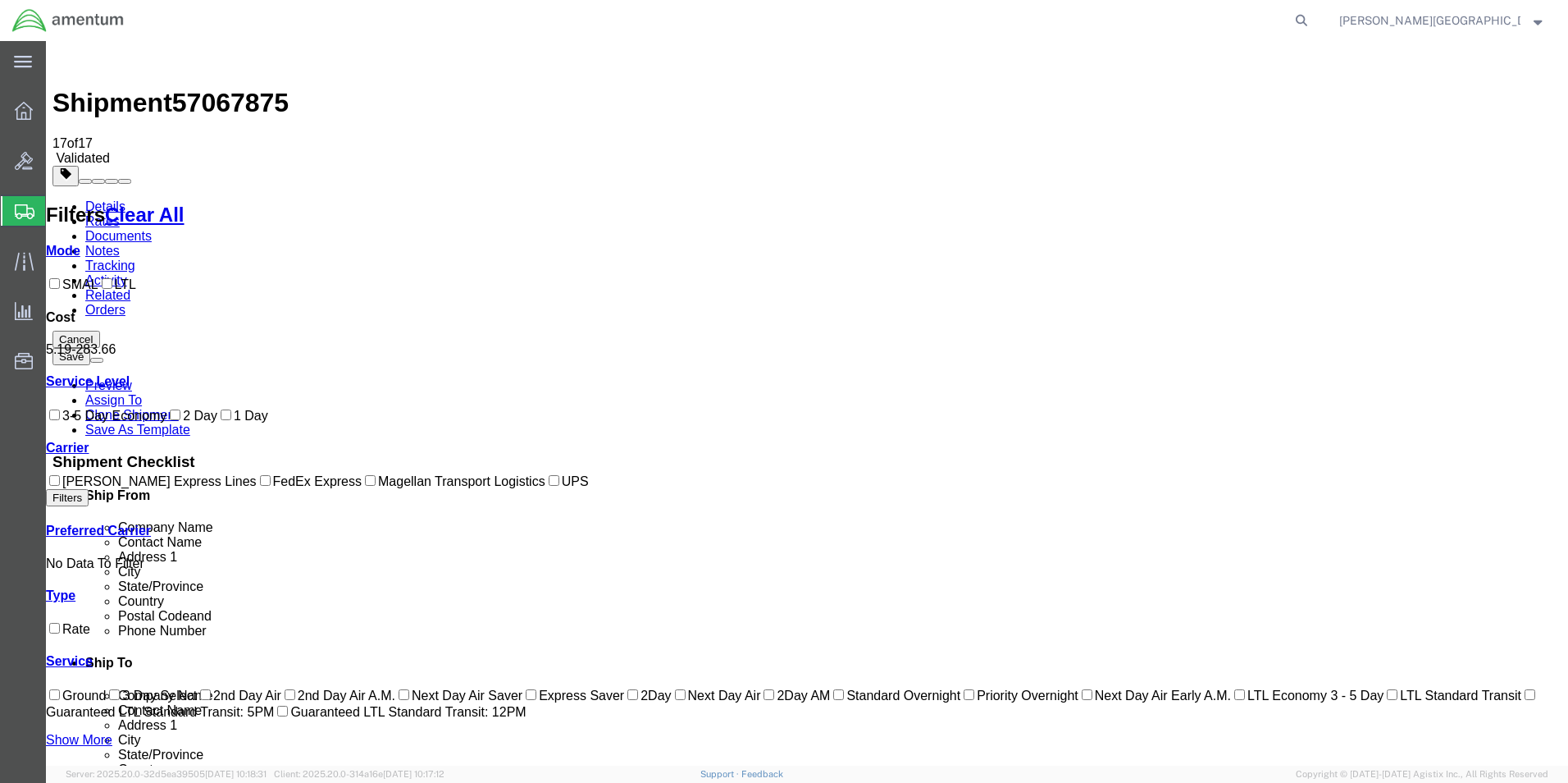
checkbox input "true"
